Goal: Task Accomplishment & Management: Manage account settings

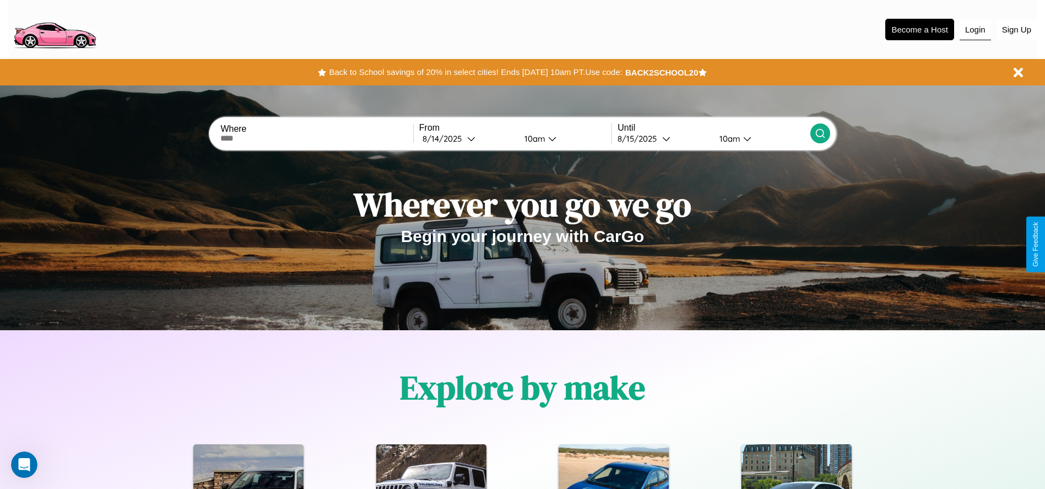
click at [975, 29] on button "Login" at bounding box center [975, 29] width 31 height 21
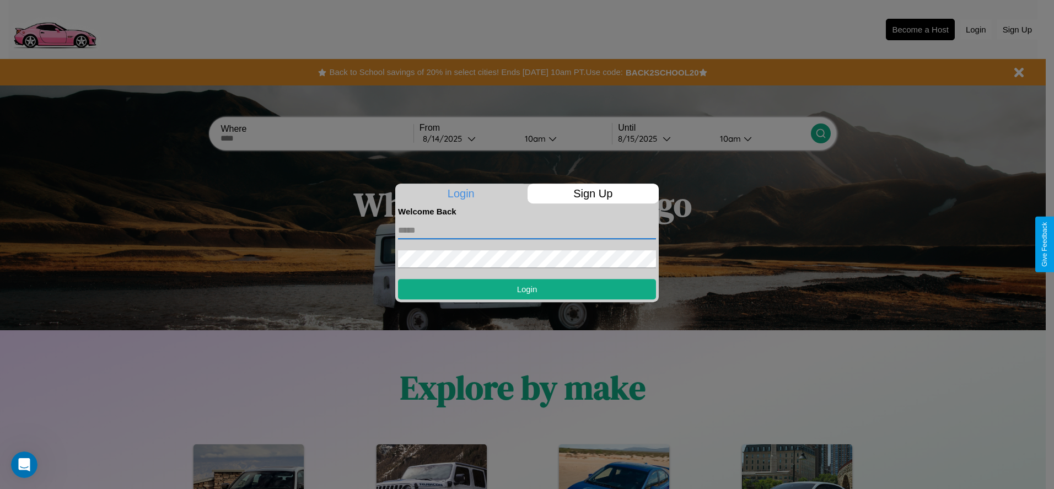
click at [527, 230] on input "text" at bounding box center [527, 231] width 258 height 18
type input "**********"
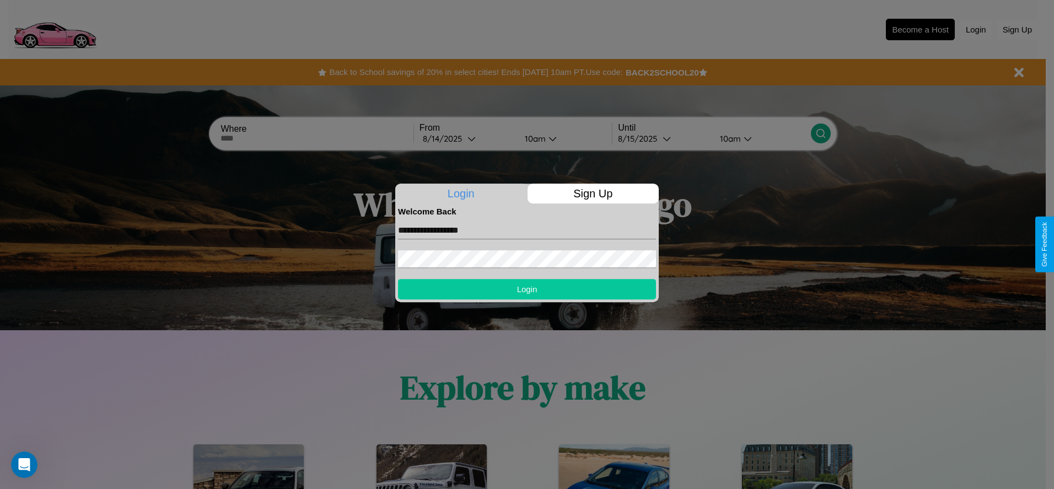
click at [527, 289] on button "Login" at bounding box center [527, 289] width 258 height 20
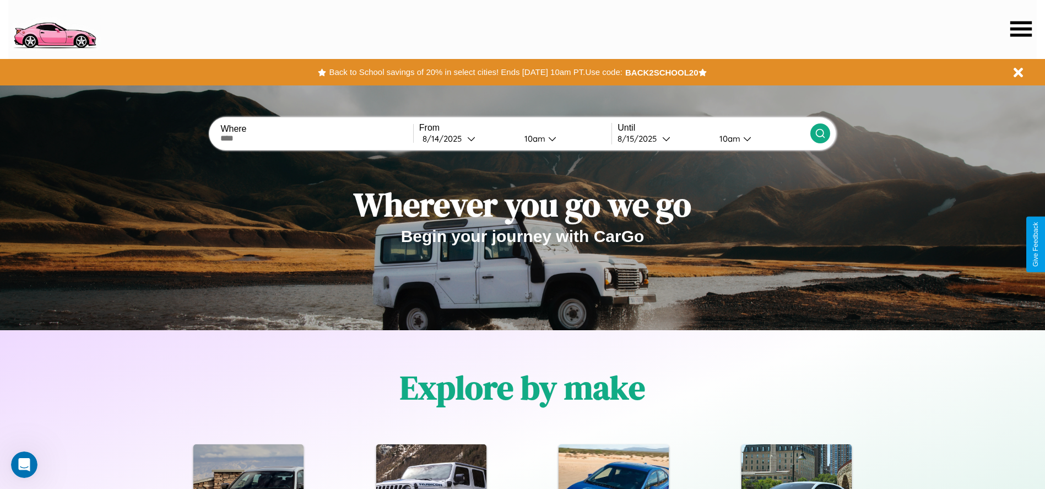
click at [1021, 29] on icon at bounding box center [1021, 28] width 21 height 15
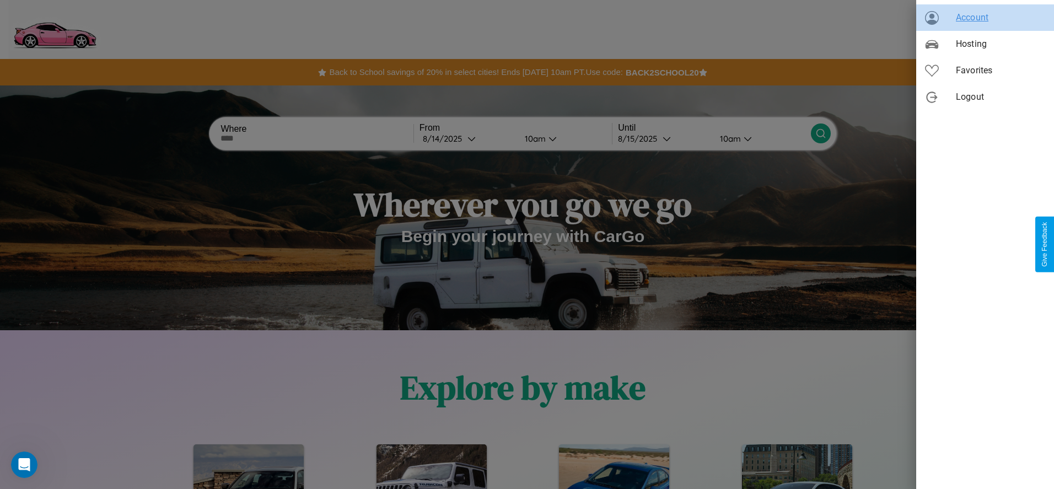
click at [985, 18] on span "Account" at bounding box center [1000, 17] width 89 height 13
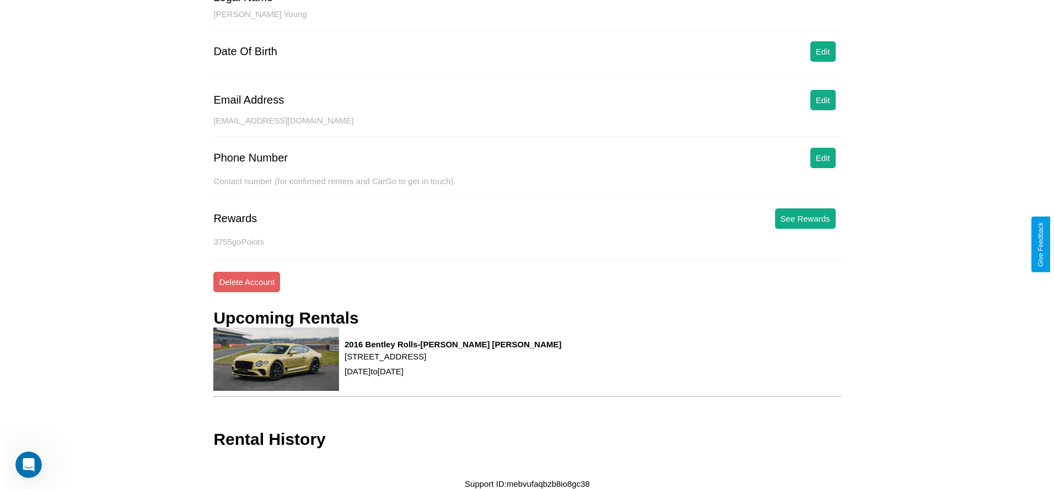
scroll to position [114, 0]
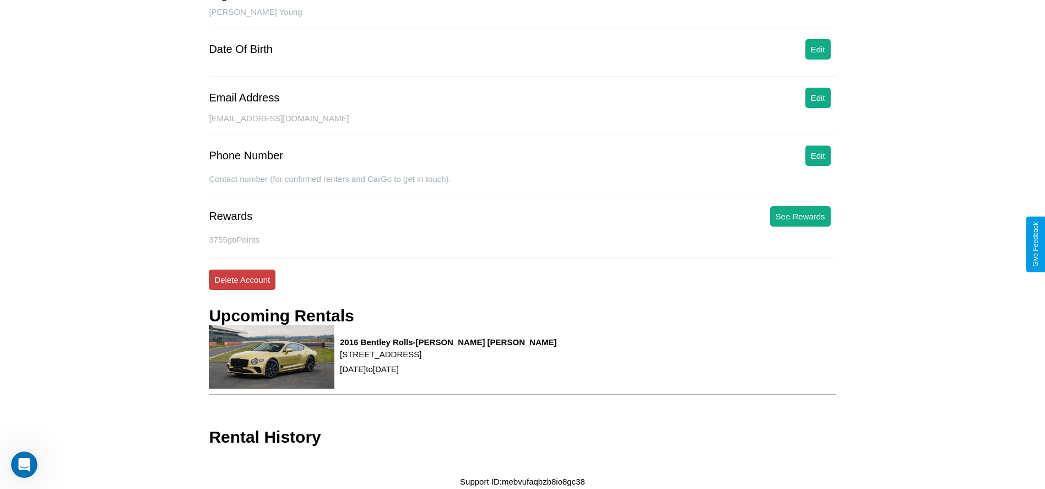
click at [242, 279] on button "Delete Account" at bounding box center [242, 279] width 67 height 20
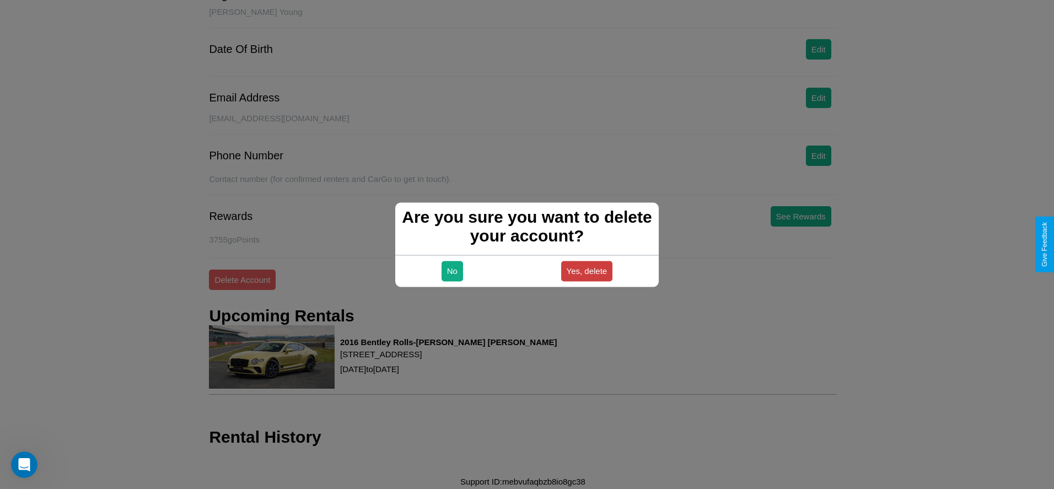
click at [586, 271] on button "Yes, delete" at bounding box center [587, 271] width 52 height 20
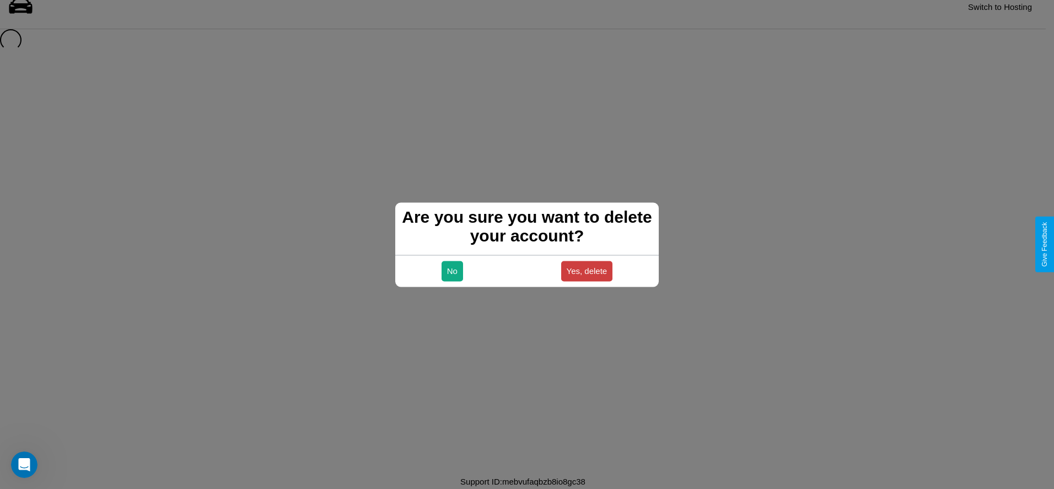
scroll to position [15, 0]
